Goal: Transaction & Acquisition: Download file/media

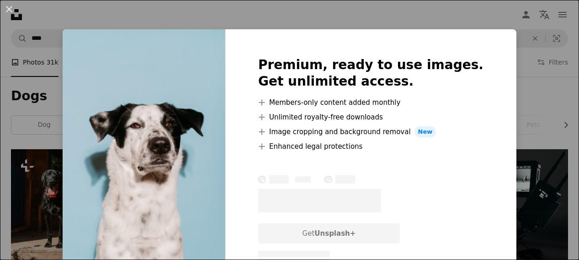
scroll to position [648, 0]
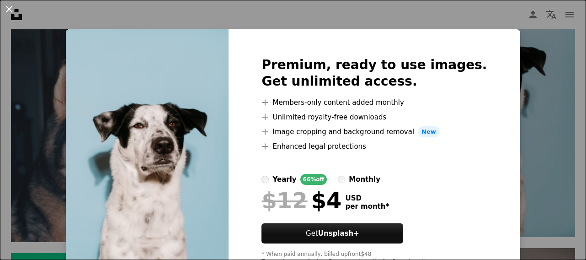
click at [12, 11] on button "An X shape" at bounding box center [9, 9] width 11 height 11
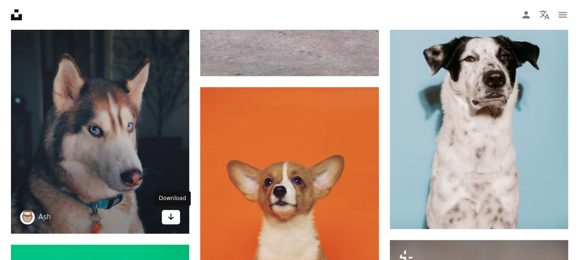
click at [167, 217] on link "Arrow pointing down" at bounding box center [171, 216] width 18 height 15
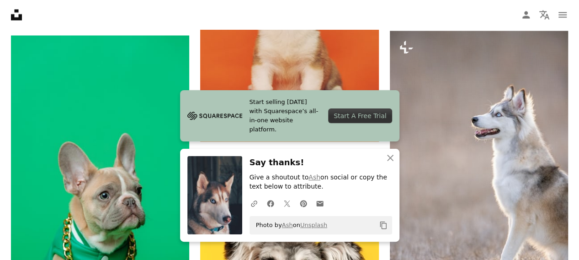
scroll to position [860, 0]
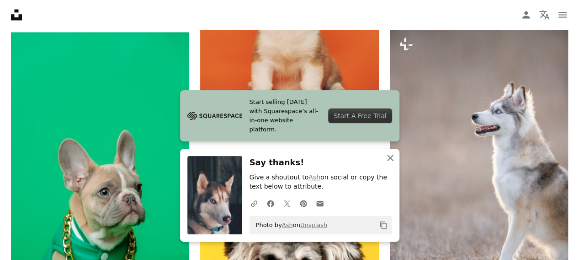
click at [390, 155] on icon "An X shape" at bounding box center [390, 157] width 11 height 11
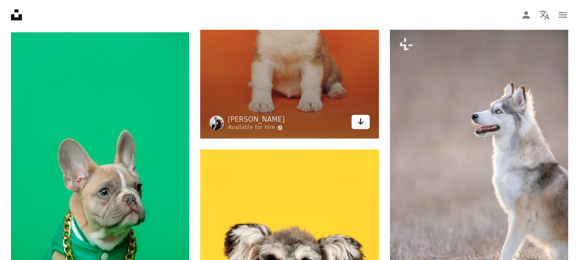
click at [360, 122] on icon "Download" at bounding box center [360, 121] width 6 height 6
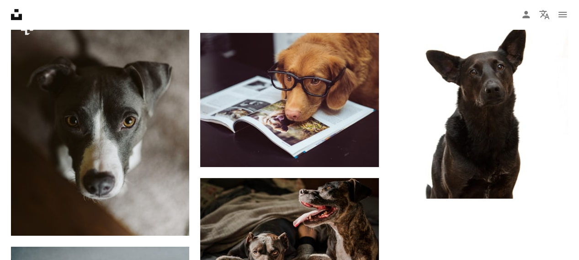
scroll to position [1517, 0]
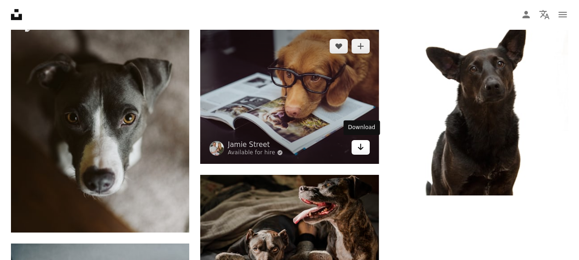
click at [360, 145] on icon "Arrow pointing down" at bounding box center [360, 146] width 7 height 11
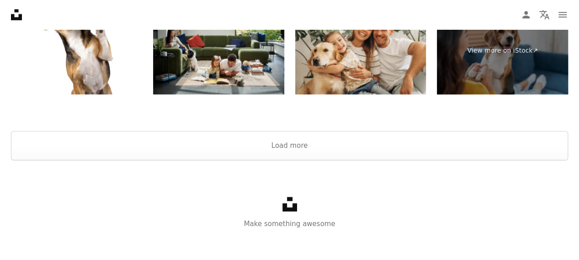
scroll to position [2175, 0]
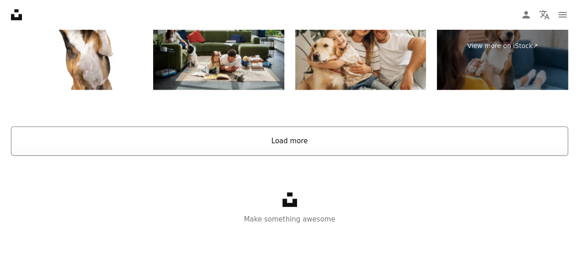
click at [308, 144] on button "Load more" at bounding box center [289, 140] width 557 height 29
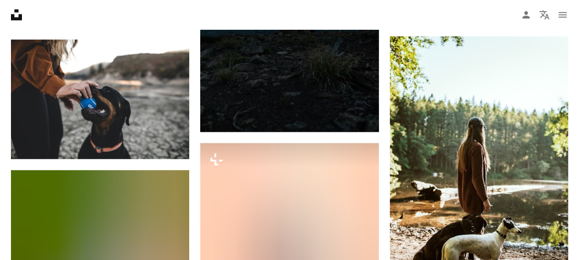
scroll to position [2635, 0]
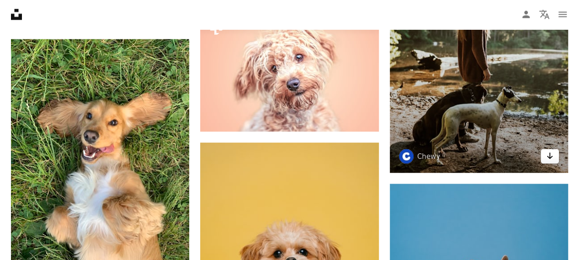
click at [550, 154] on icon "Arrow pointing down" at bounding box center [549, 155] width 7 height 11
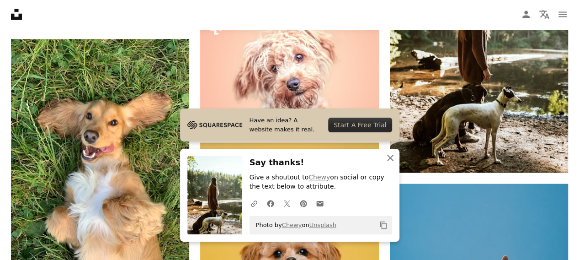
click at [393, 157] on icon "An X shape" at bounding box center [390, 157] width 11 height 11
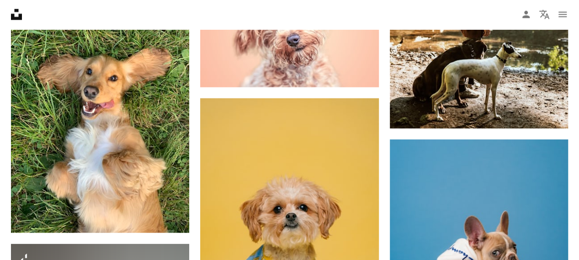
scroll to position [2709, 0]
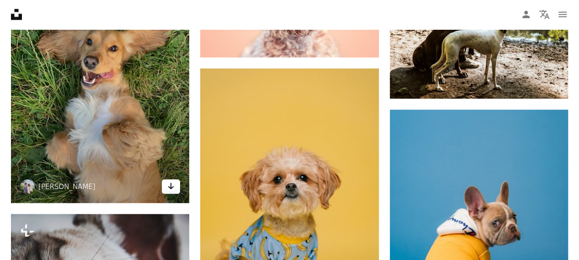
click at [170, 184] on icon "Arrow pointing down" at bounding box center [170, 185] width 7 height 11
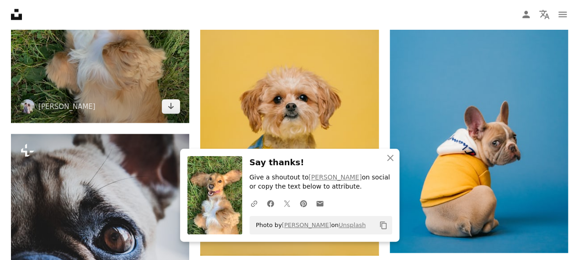
scroll to position [2836, 0]
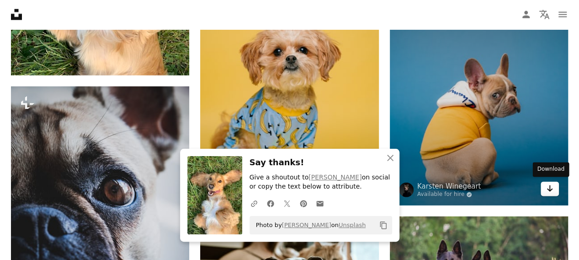
click at [554, 186] on link "Arrow pointing down" at bounding box center [550, 188] width 18 height 15
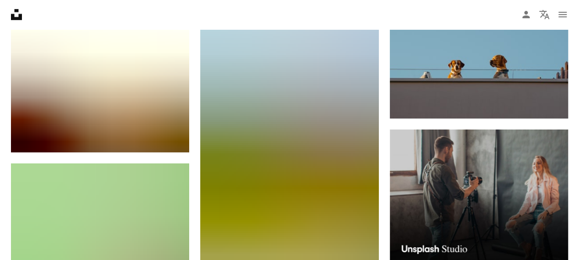
scroll to position [3206, 0]
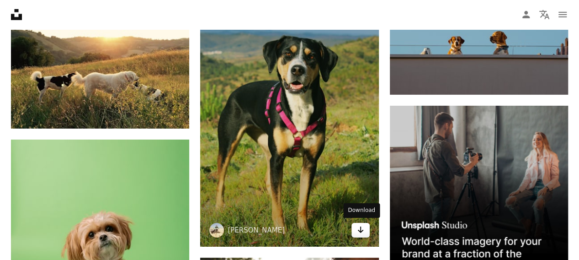
click at [368, 226] on link "Arrow pointing down" at bounding box center [360, 230] width 18 height 15
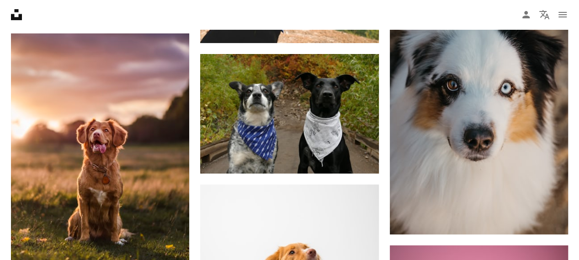
scroll to position [3674, 0]
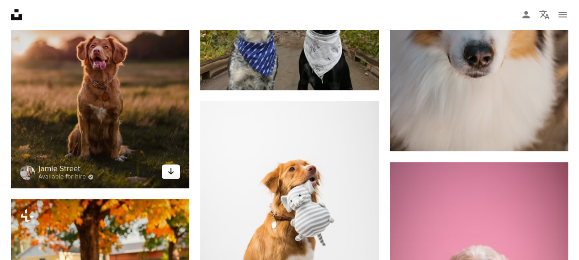
click at [172, 170] on icon "Download" at bounding box center [171, 171] width 6 height 6
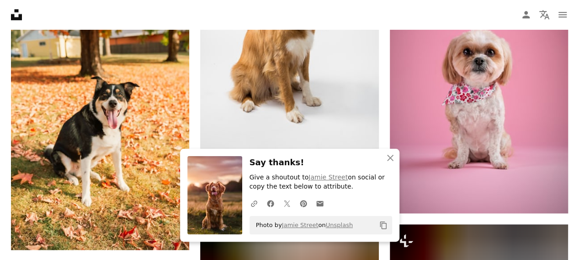
scroll to position [3875, 0]
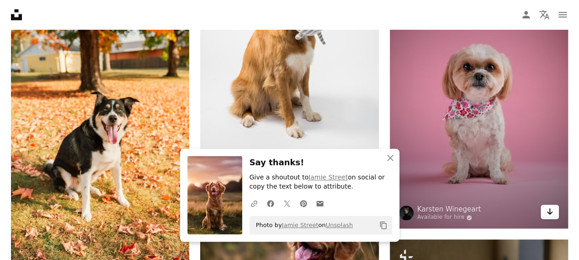
click at [550, 209] on icon "Download" at bounding box center [550, 211] width 6 height 6
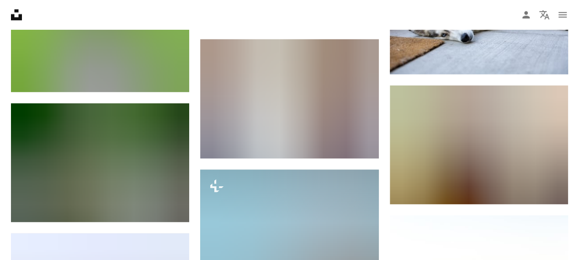
scroll to position [4167, 0]
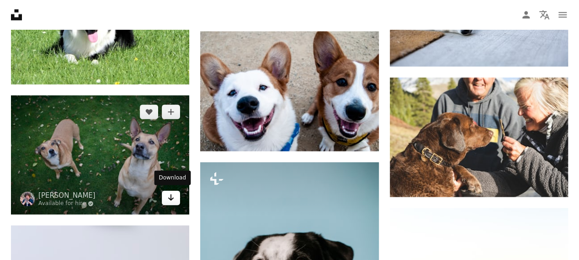
click at [164, 199] on link "Arrow pointing down" at bounding box center [171, 197] width 18 height 15
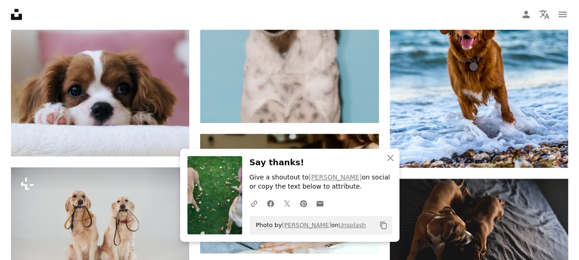
scroll to position [4383, 0]
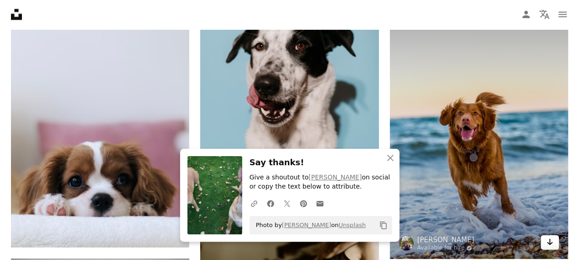
click at [546, 238] on icon "Arrow pointing down" at bounding box center [549, 241] width 7 height 11
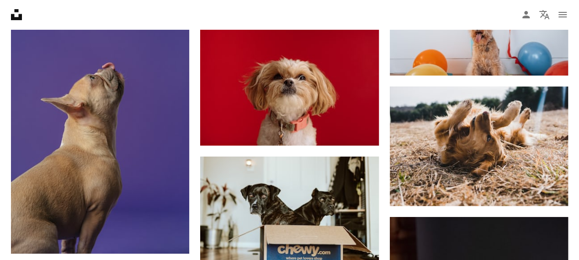
scroll to position [5282, 0]
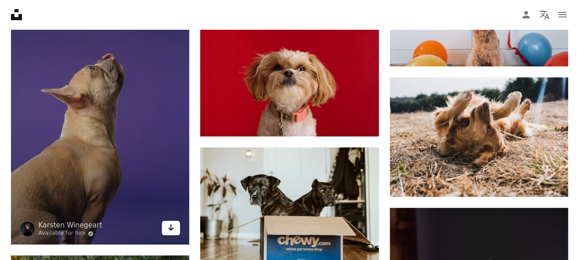
click at [168, 224] on icon "Arrow pointing down" at bounding box center [170, 227] width 7 height 11
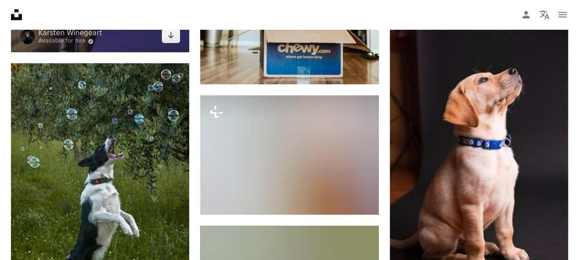
scroll to position [5492, 0]
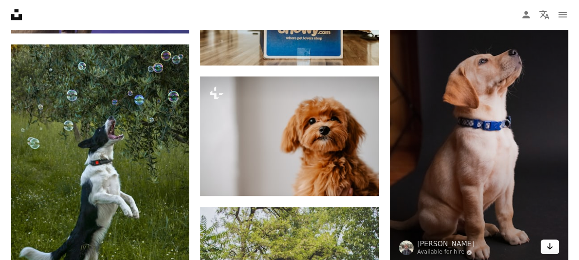
click at [549, 240] on icon "Arrow pointing down" at bounding box center [549, 245] width 7 height 11
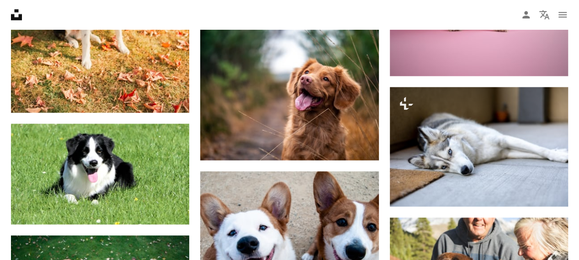
scroll to position [0, 0]
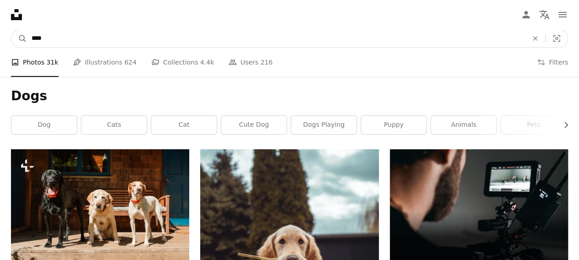
click at [210, 37] on input "****" at bounding box center [276, 38] width 498 height 17
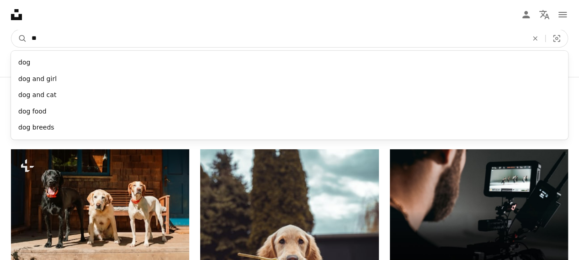
type input "*"
type input "***"
click at [11, 30] on button "A magnifying glass" at bounding box center [19, 38] width 16 height 17
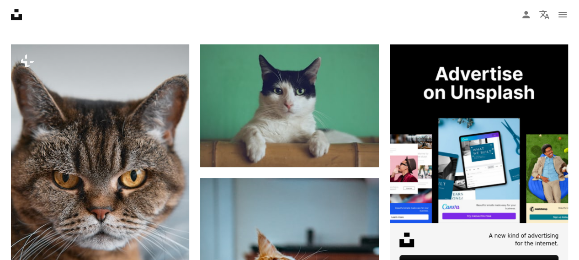
scroll to position [123, 0]
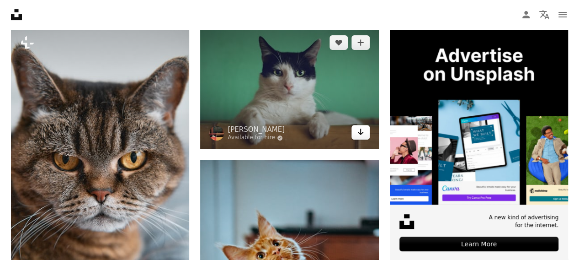
click at [359, 130] on icon "Arrow pointing down" at bounding box center [360, 131] width 7 height 11
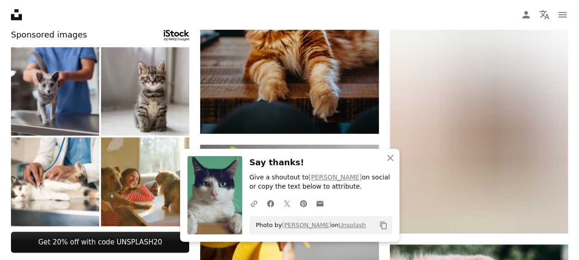
scroll to position [406, 0]
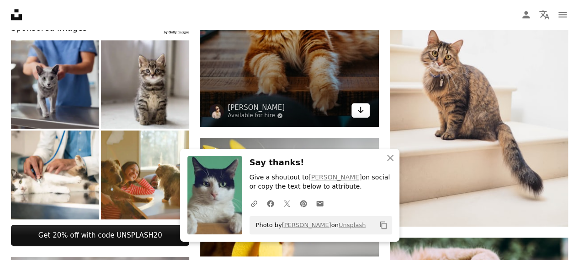
click at [357, 111] on icon "Arrow pointing down" at bounding box center [360, 109] width 7 height 11
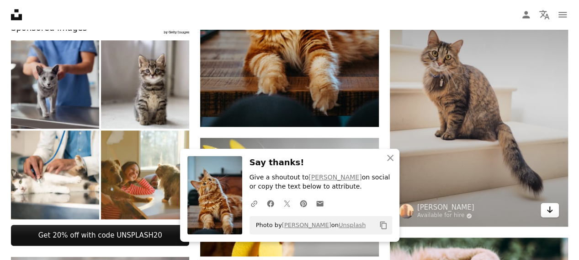
click at [553, 209] on link "Arrow pointing down" at bounding box center [550, 209] width 18 height 15
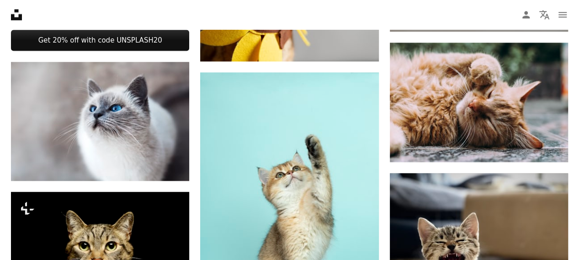
scroll to position [629, 0]
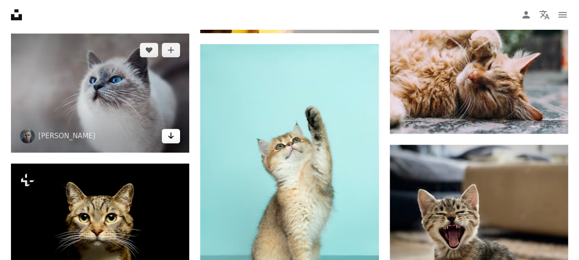
click at [167, 135] on link "Arrow pointing down" at bounding box center [171, 135] width 18 height 15
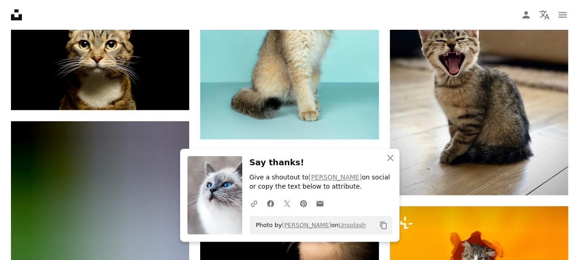
scroll to position [797, 0]
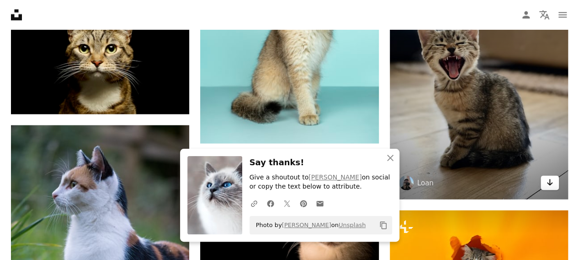
click at [552, 181] on icon "Arrow pointing down" at bounding box center [549, 181] width 7 height 11
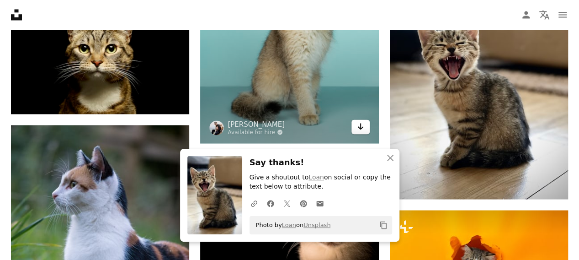
click at [358, 127] on icon "Arrow pointing down" at bounding box center [360, 126] width 7 height 11
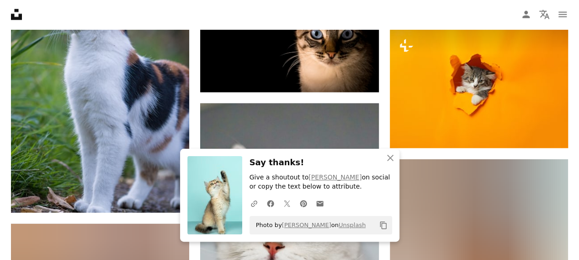
scroll to position [982, 0]
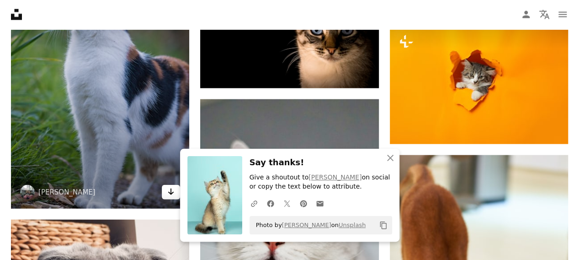
click at [175, 193] on icon "Arrow pointing down" at bounding box center [170, 191] width 7 height 11
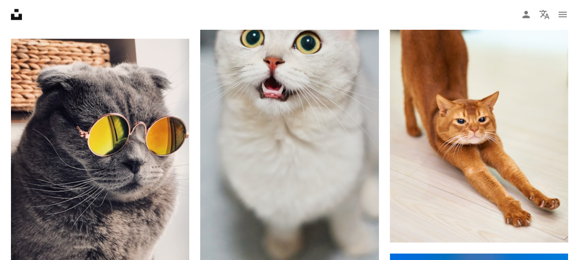
scroll to position [1187, 0]
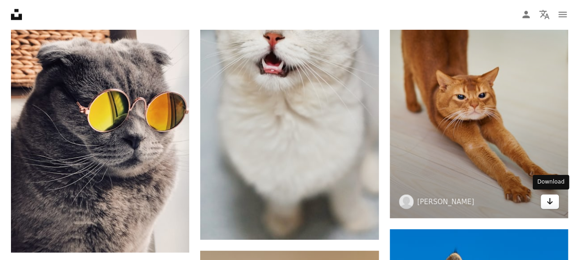
click at [548, 201] on icon "Download" at bounding box center [550, 201] width 6 height 6
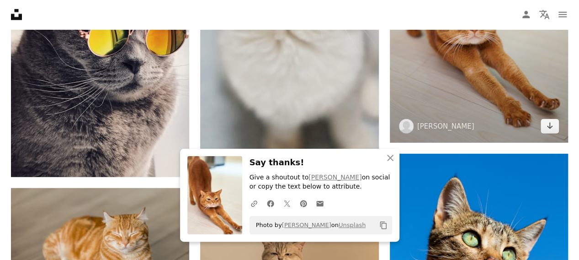
scroll to position [1266, 0]
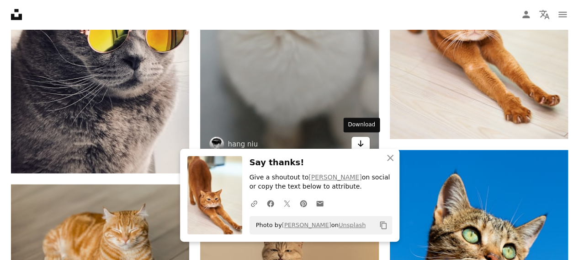
click at [357, 138] on icon "Arrow pointing down" at bounding box center [360, 143] width 7 height 11
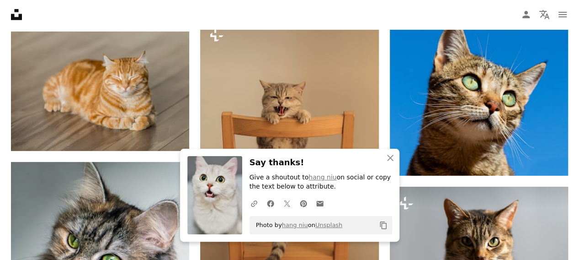
scroll to position [1414, 0]
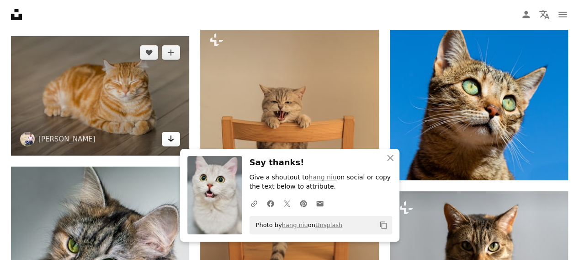
click at [169, 133] on icon "Arrow pointing down" at bounding box center [170, 138] width 7 height 11
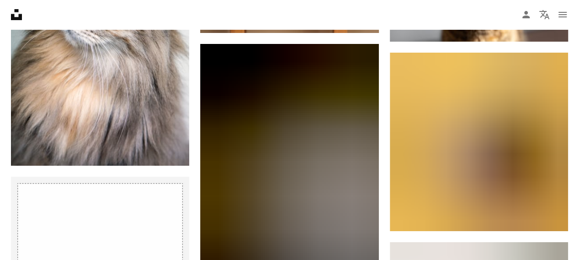
scroll to position [1704, 0]
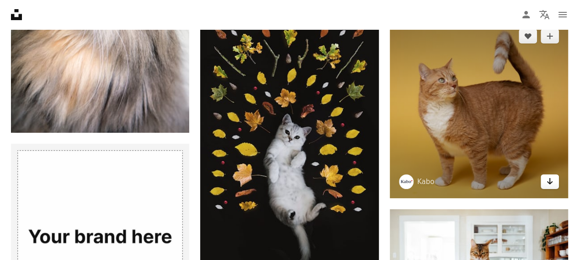
click at [548, 183] on icon "Arrow pointing down" at bounding box center [549, 180] width 7 height 11
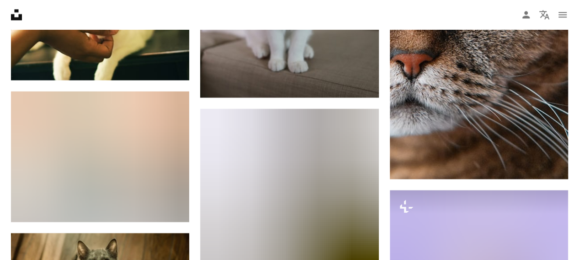
scroll to position [2417, 0]
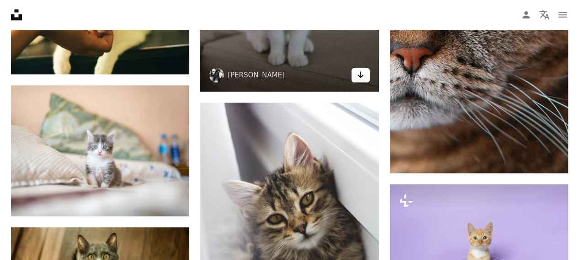
click at [359, 74] on icon "Download" at bounding box center [360, 74] width 6 height 6
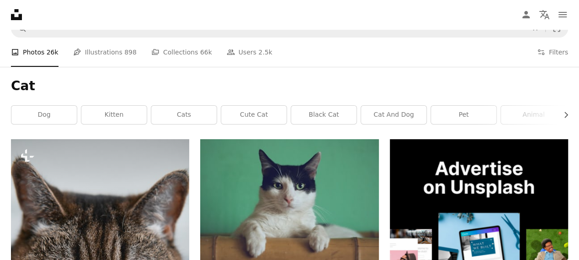
scroll to position [0, 0]
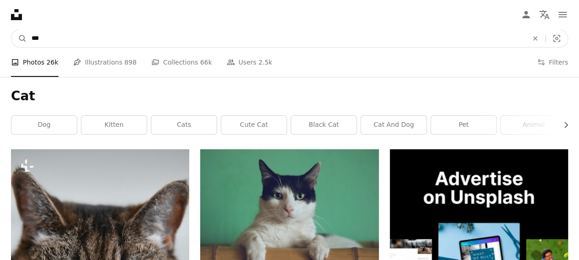
click at [176, 41] on input "***" at bounding box center [276, 38] width 498 height 17
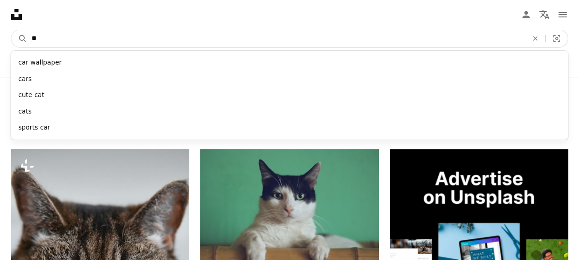
type input "*"
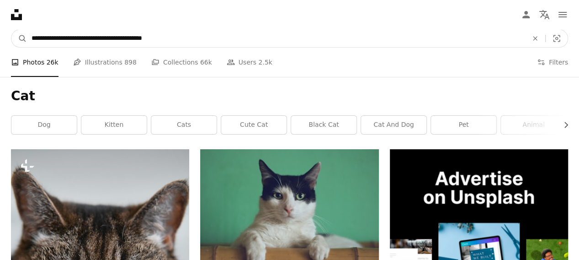
type input "**********"
click at [11, 30] on button "A magnifying glass" at bounding box center [19, 38] width 16 height 17
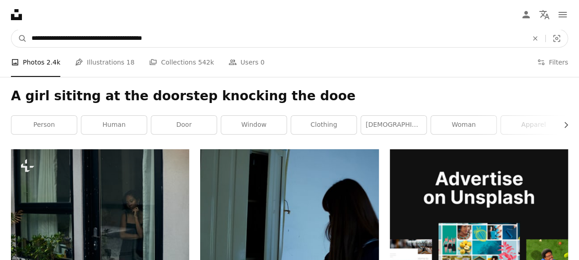
click at [229, 40] on input "**********" at bounding box center [276, 38] width 498 height 17
type input "**********"
click button "A magnifying glass" at bounding box center [19, 38] width 16 height 17
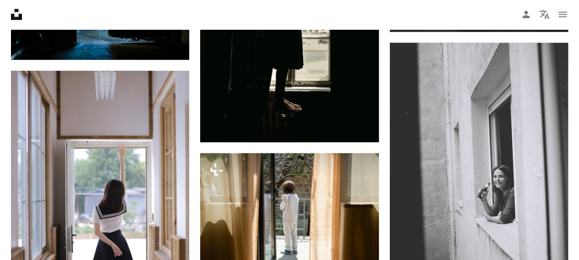
scroll to position [850, 0]
